Goal: Task Accomplishment & Management: Manage account settings

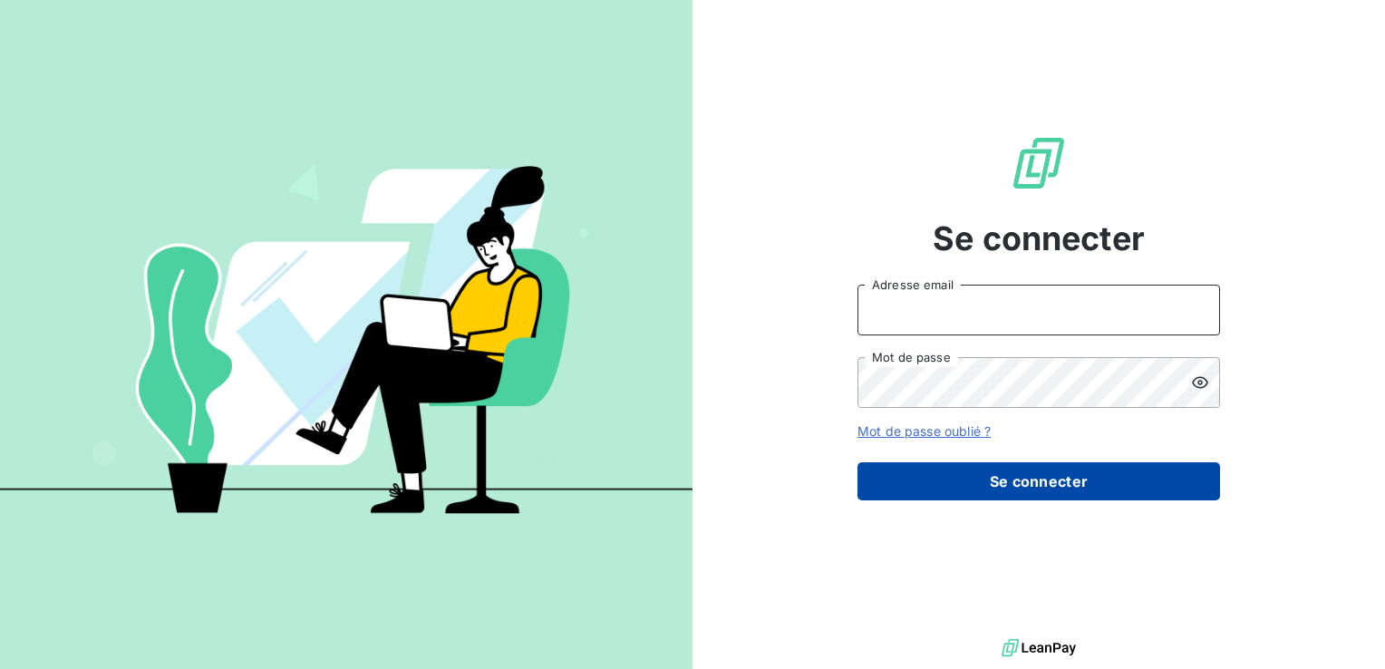
type input "[EMAIL_ADDRESS][DOMAIN_NAME]"
click at [1001, 465] on button "Se connecter" at bounding box center [1038, 481] width 363 height 38
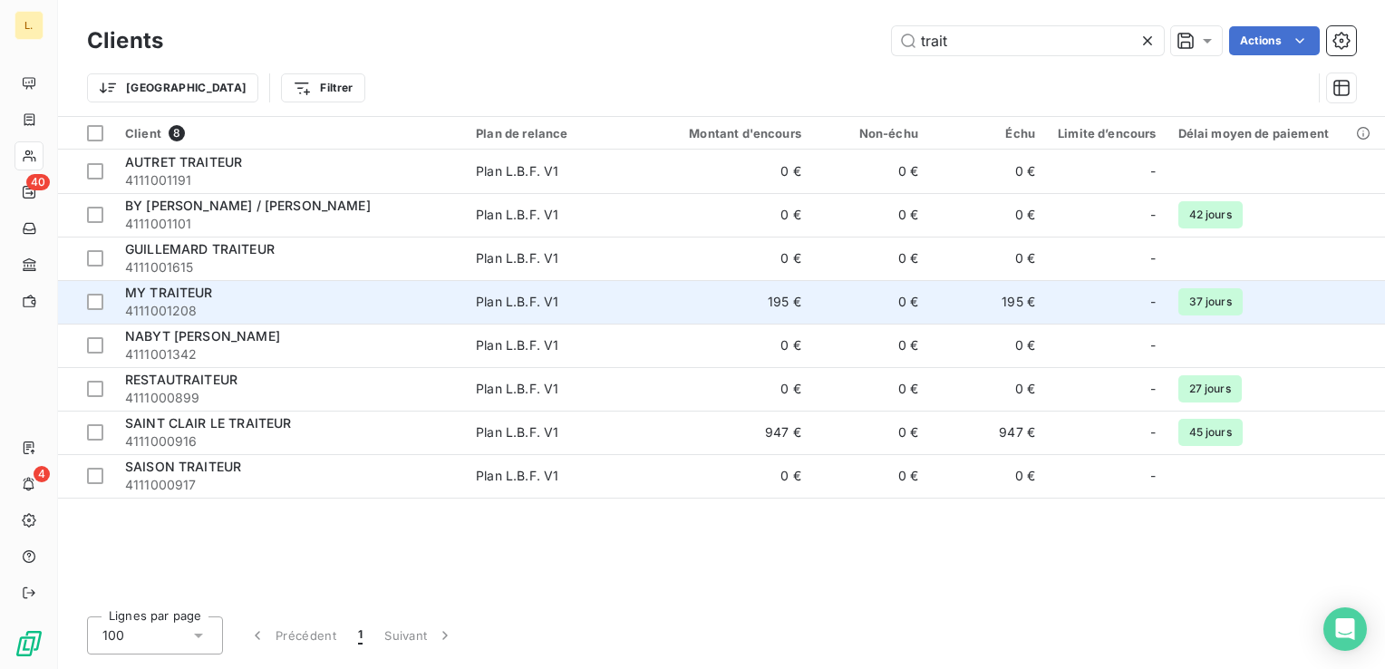
type input "trait"
click at [312, 289] on div "MY TRAITEUR" at bounding box center [289, 293] width 329 height 18
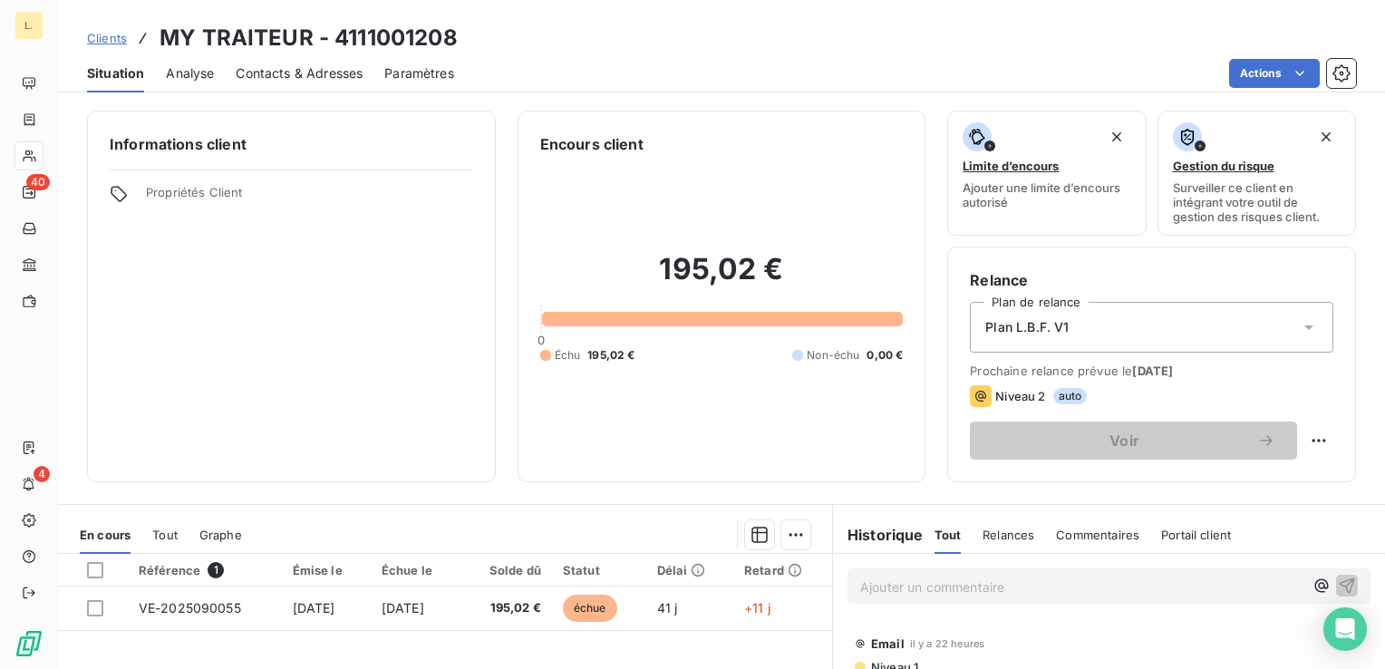
click at [307, 65] on span "Contacts & Adresses" at bounding box center [299, 73] width 127 height 18
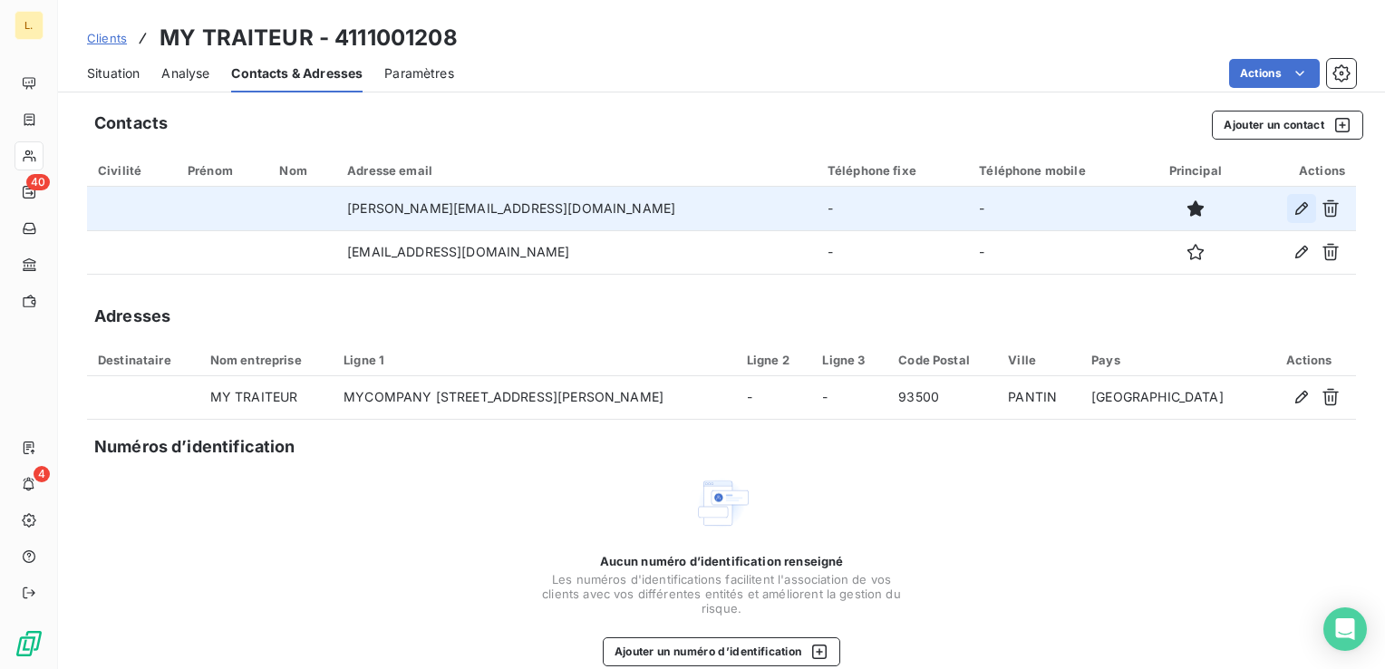
click at [1292, 207] on icon "button" at bounding box center [1301, 208] width 18 height 18
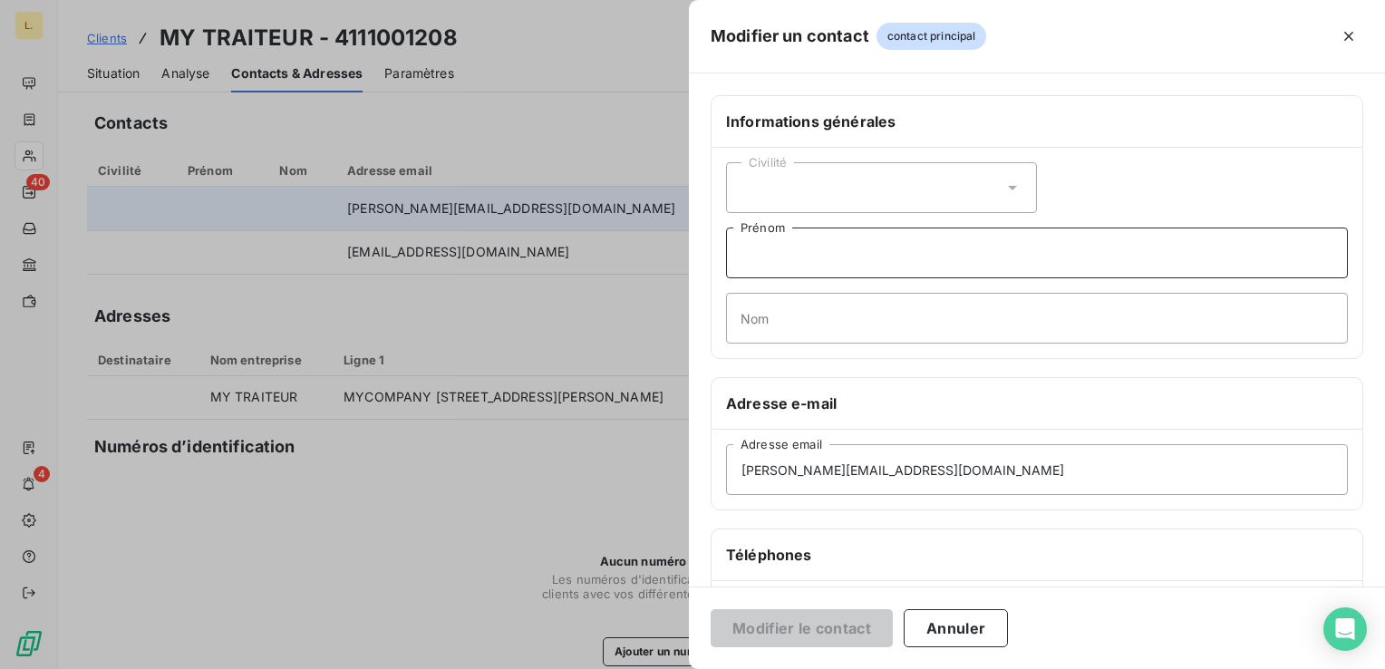
click at [772, 248] on input "Prénom" at bounding box center [1037, 252] width 622 height 51
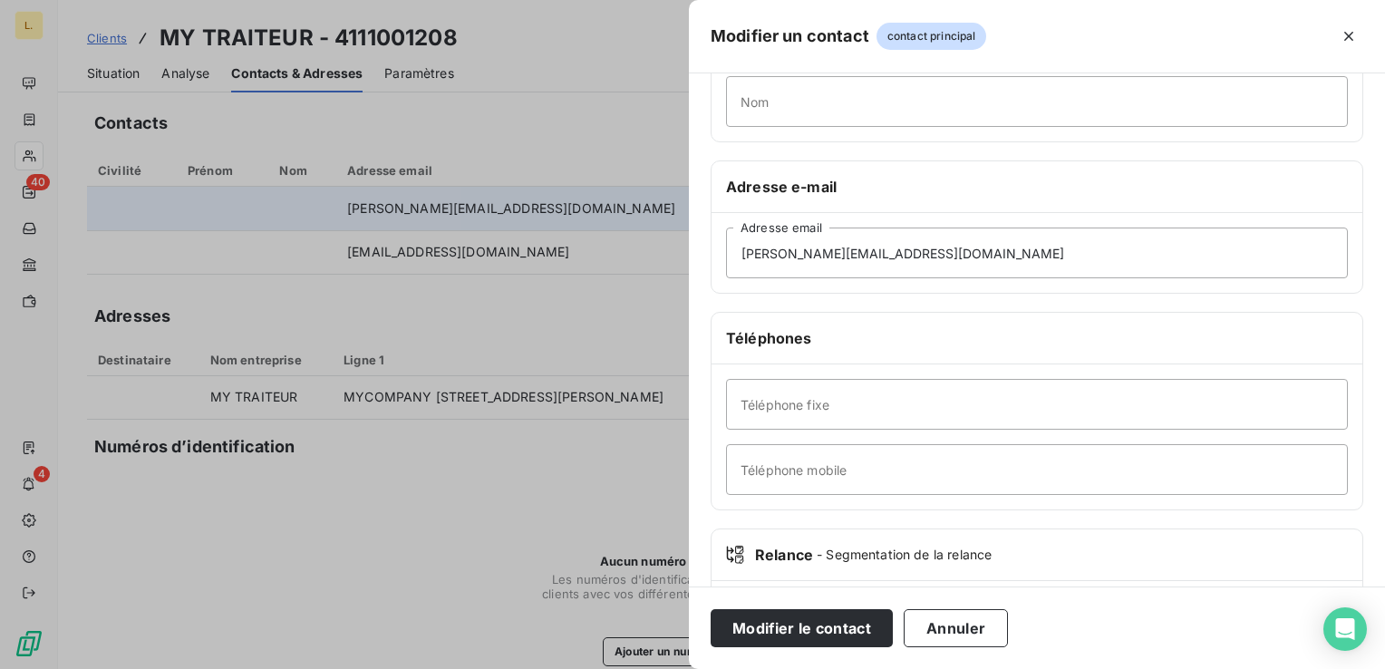
scroll to position [310, 0]
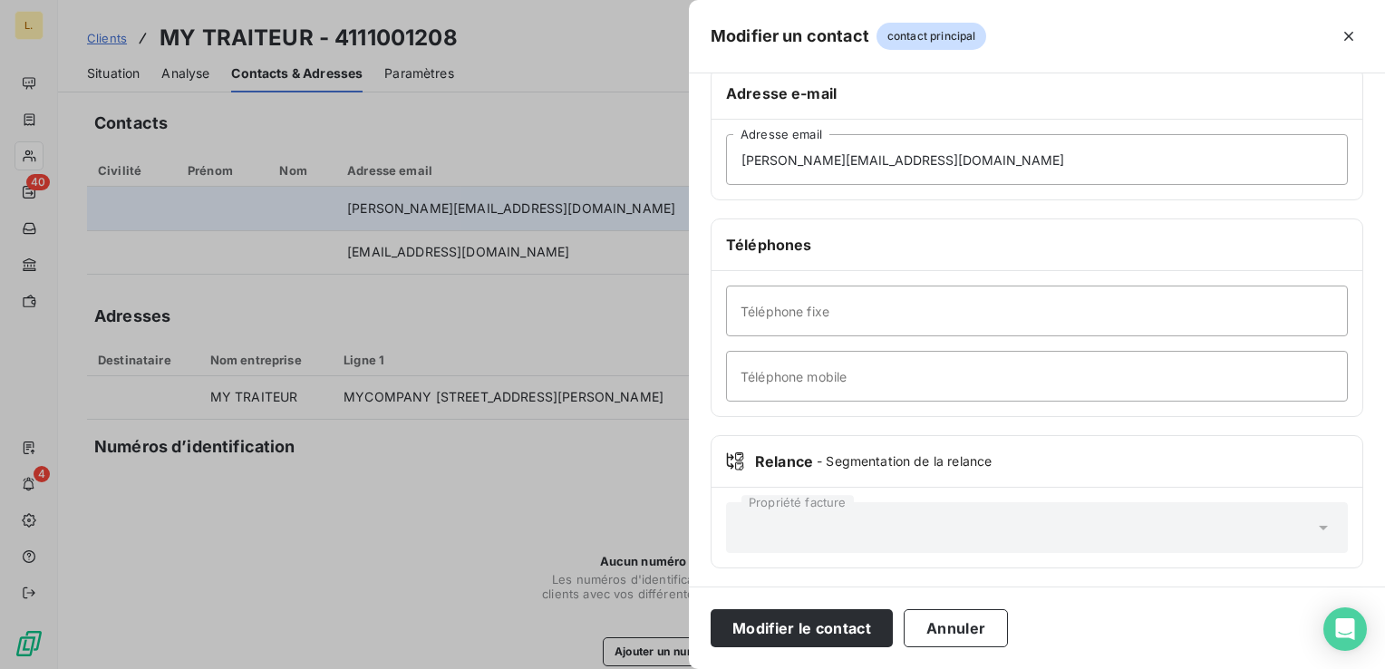
type input "[PERSON_NAME]"
drag, startPoint x: 799, startPoint y: 160, endPoint x: 740, endPoint y: 162, distance: 59.9
click at [740, 162] on input "[PERSON_NAME][EMAIL_ADDRESS][DOMAIN_NAME]" at bounding box center [1037, 159] width 622 height 51
type input "[PERSON_NAME][EMAIL_ADDRESS][DOMAIN_NAME]"
click at [807, 627] on button "Modifier le contact" at bounding box center [802, 628] width 182 height 38
